Goal: Information Seeking & Learning: Learn about a topic

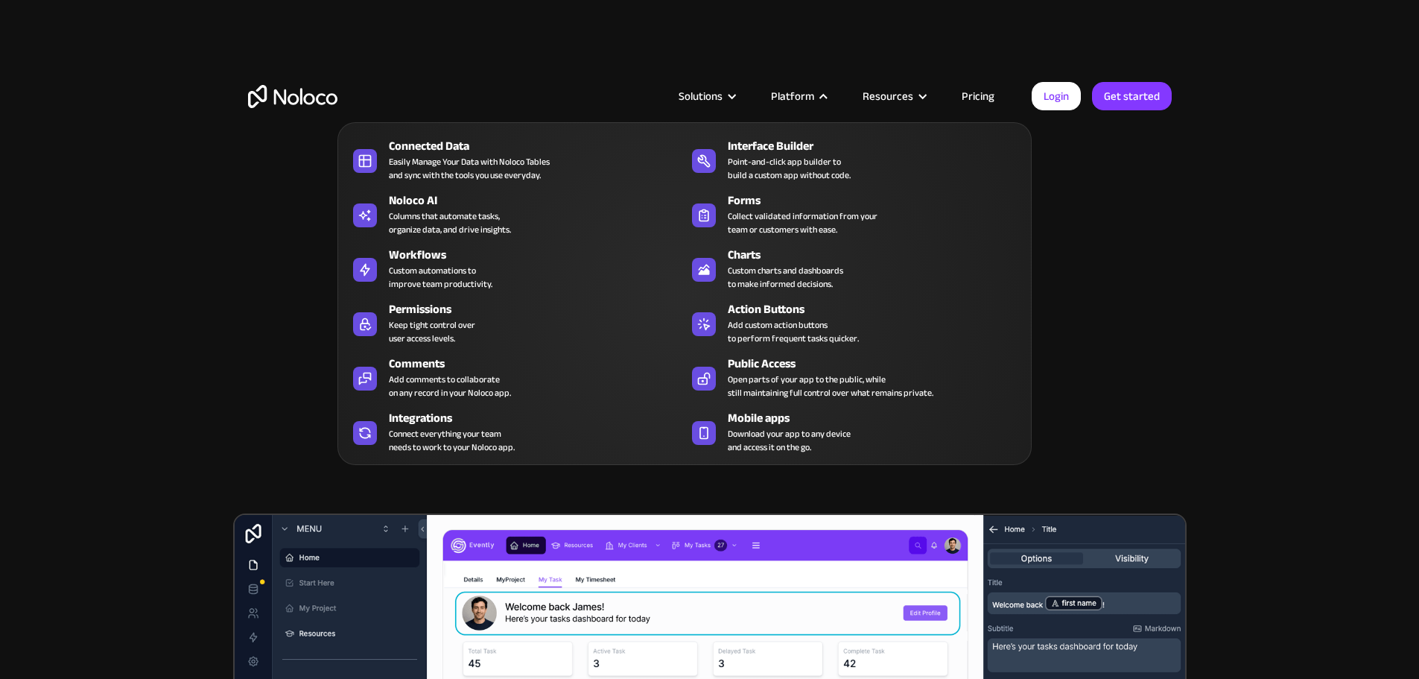
click at [809, 97] on div "Platform" at bounding box center [792, 95] width 43 height 19
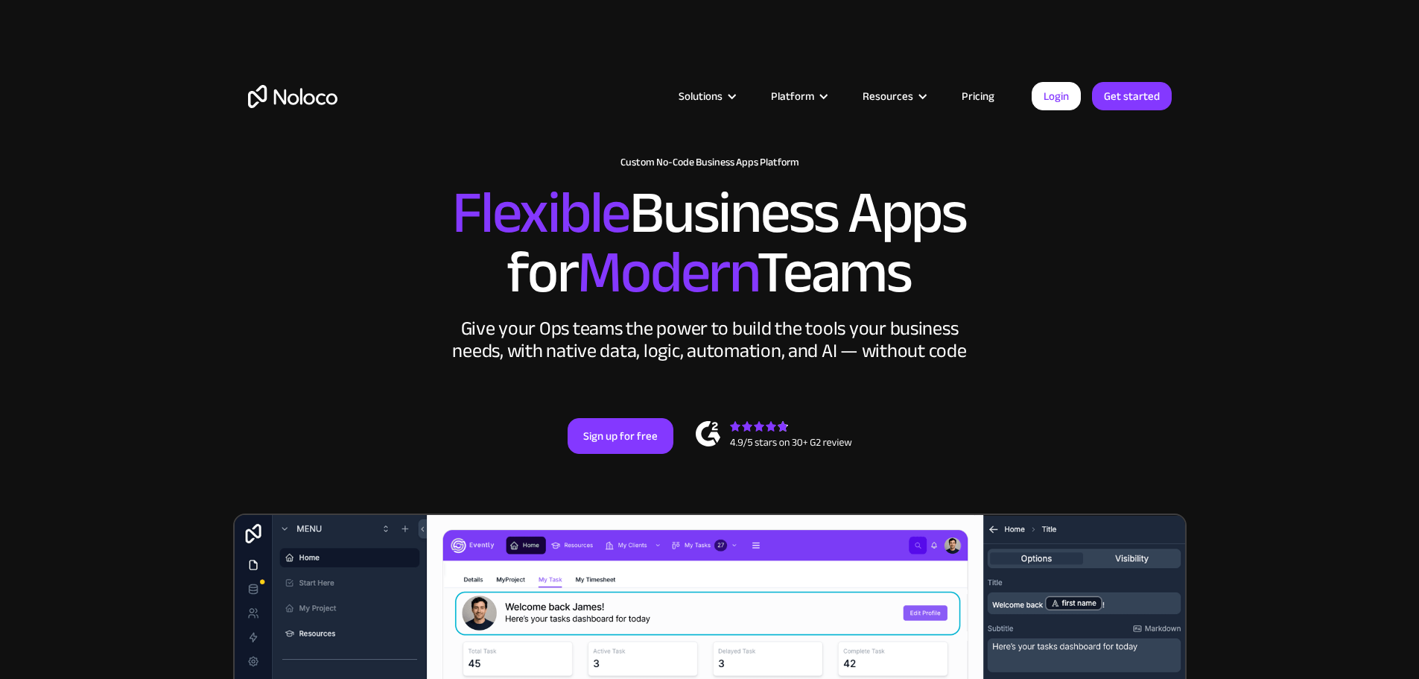
click at [826, 88] on div "Platform" at bounding box center [799, 95] width 92 height 19
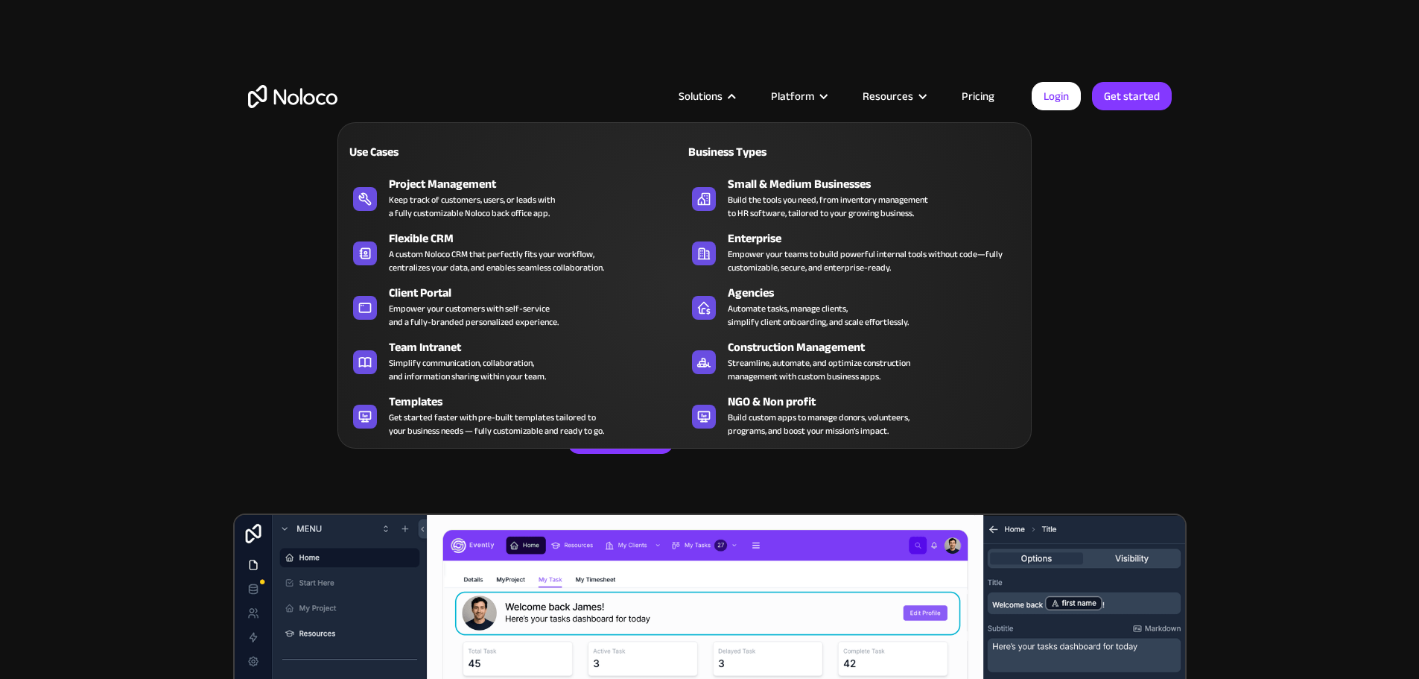
click at [695, 93] on div "Solutions" at bounding box center [701, 95] width 44 height 19
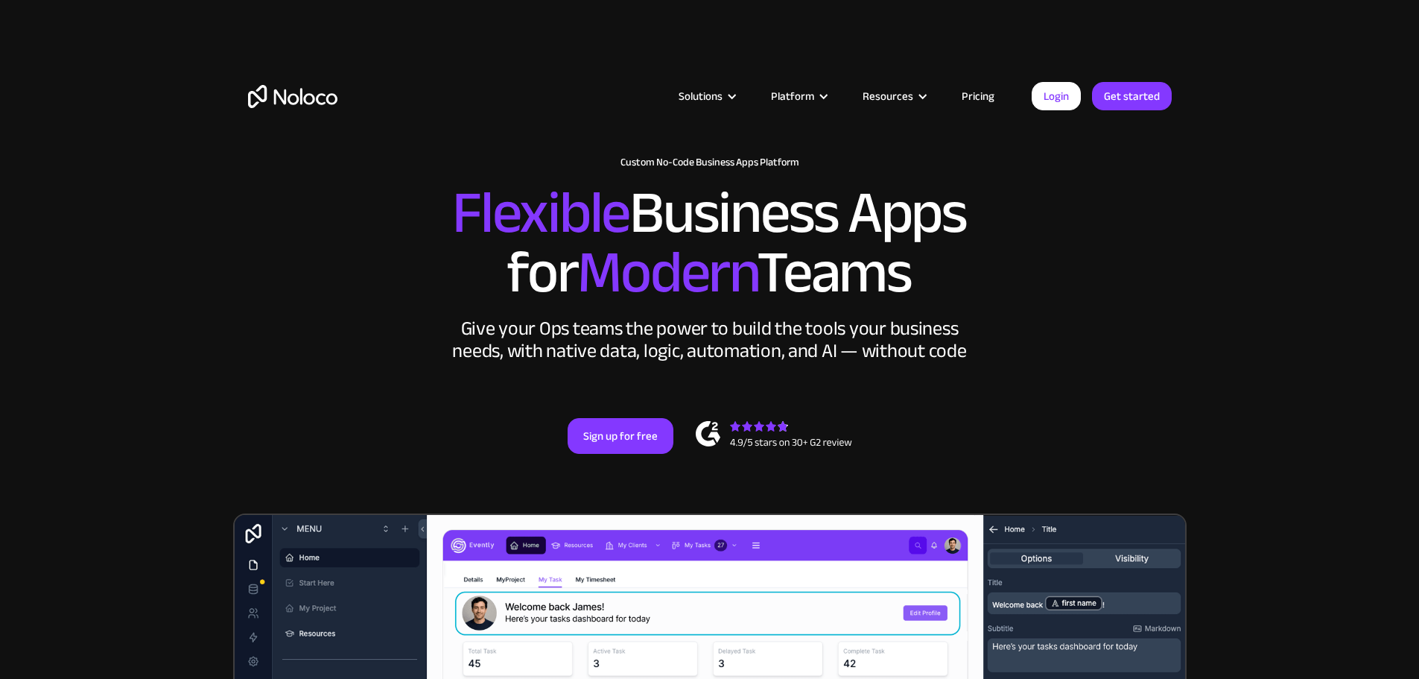
click at [695, 93] on div "Solutions" at bounding box center [701, 95] width 44 height 19
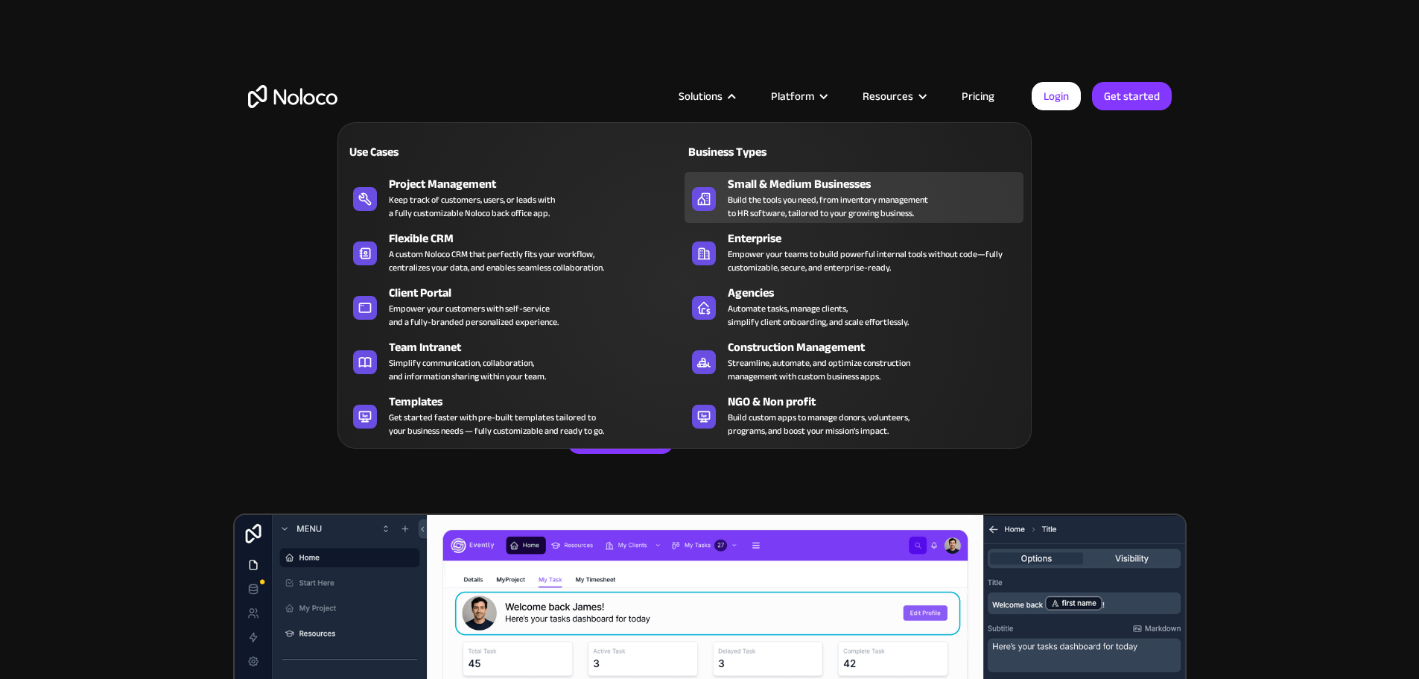
click at [771, 189] on div "Small & Medium Businesses" at bounding box center [879, 184] width 303 height 18
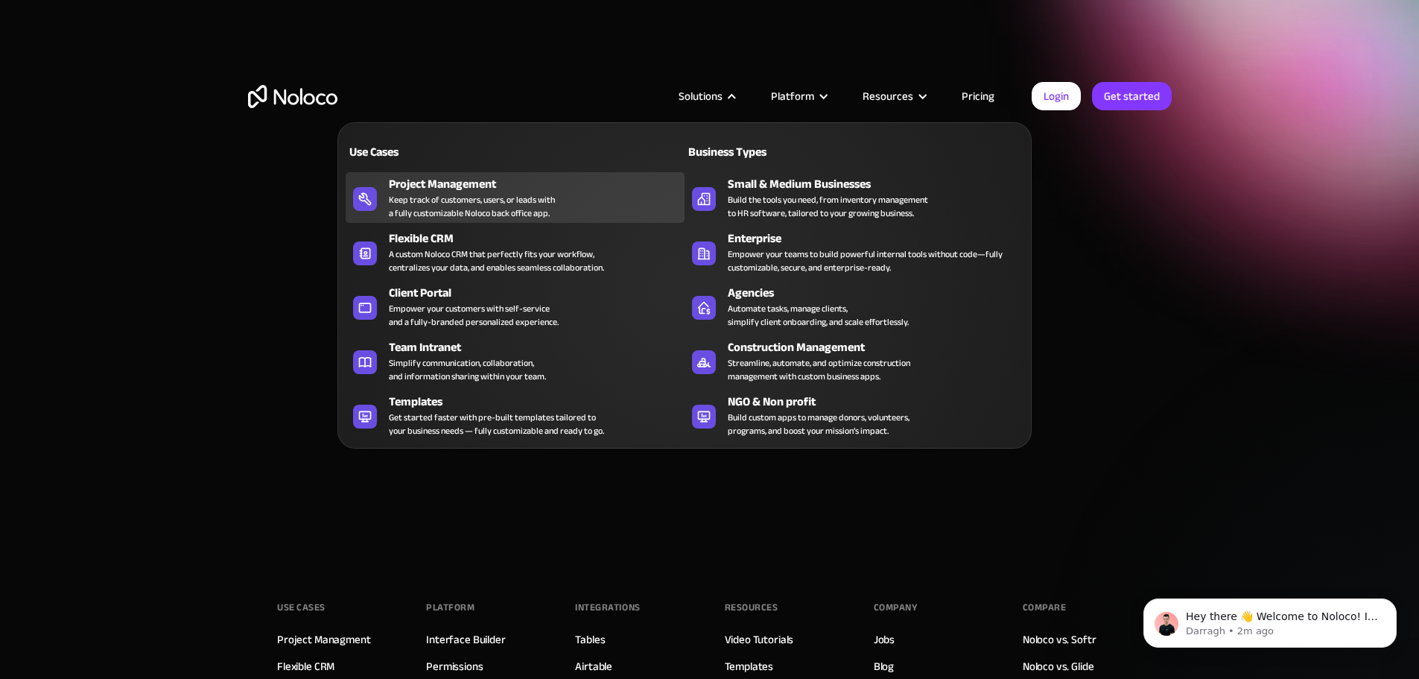
click at [494, 193] on div "Project Management" at bounding box center [540, 184] width 303 height 18
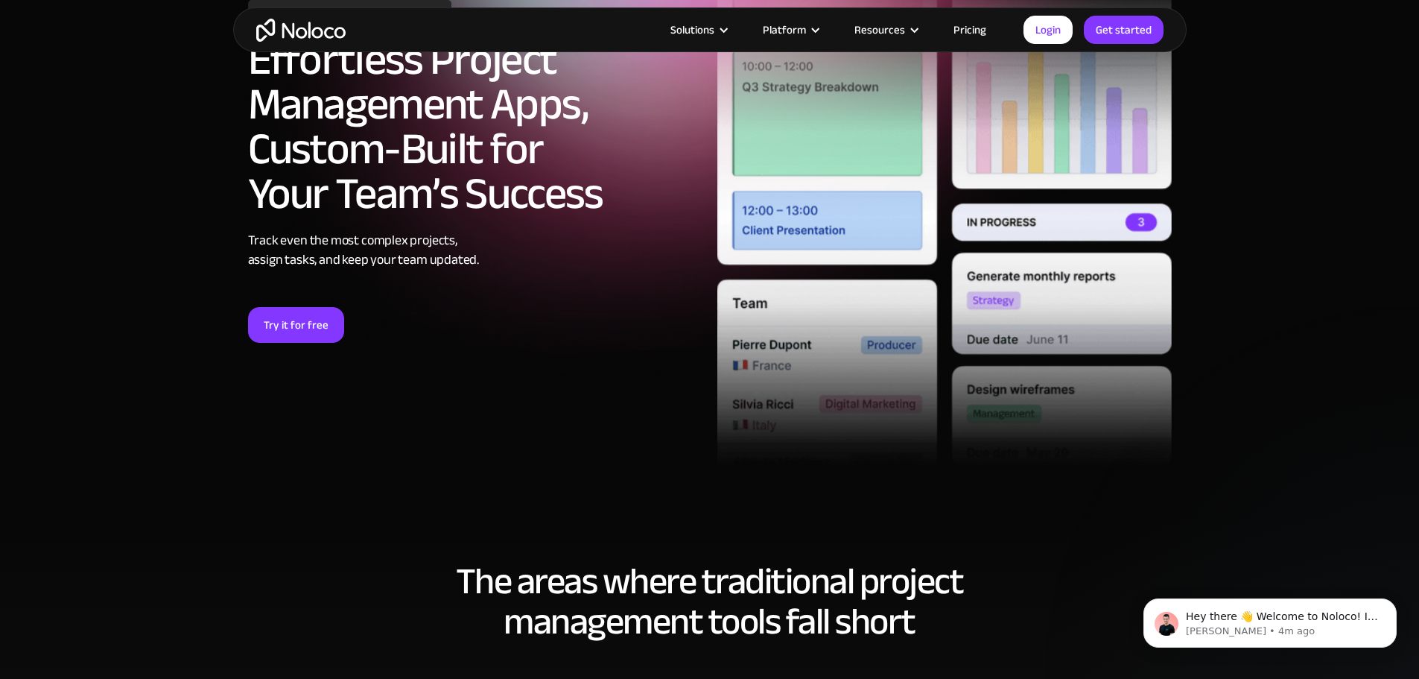
scroll to position [229, 0]
